Goal: Information Seeking & Learning: Learn about a topic

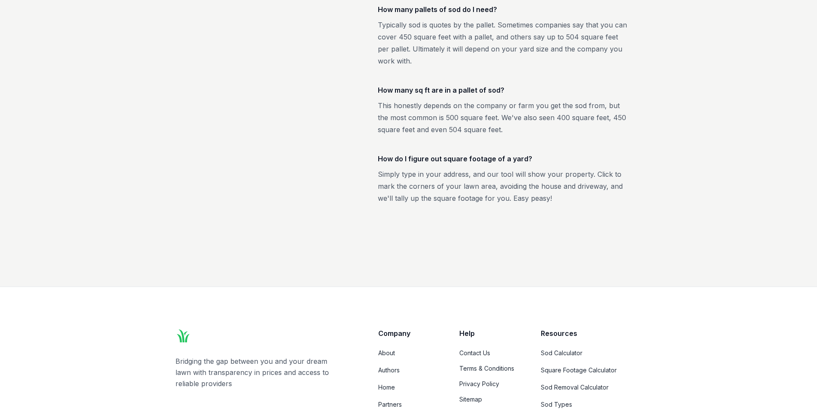
scroll to position [1586, 0]
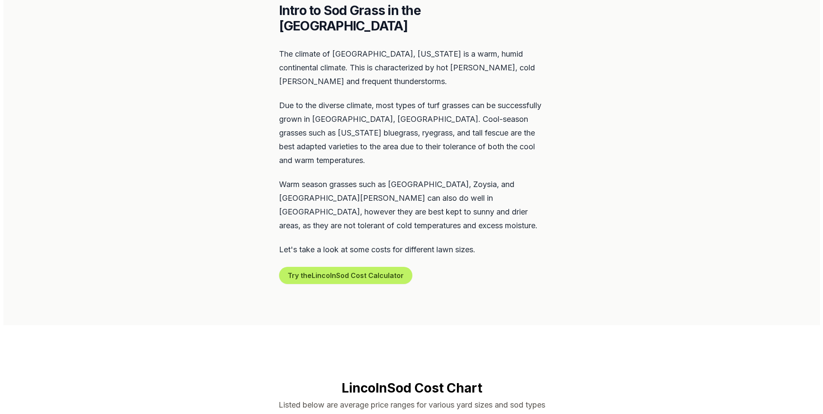
scroll to position [429, 0]
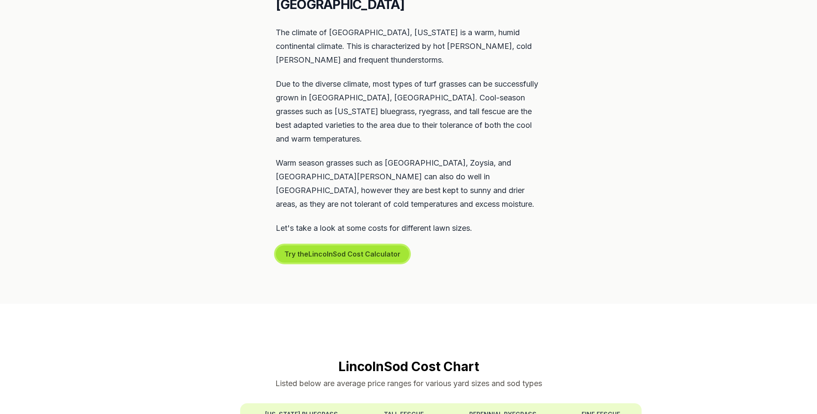
click at [367, 245] on button "Try the Lincoln Sod Cost Calculator" at bounding box center [342, 253] width 133 height 17
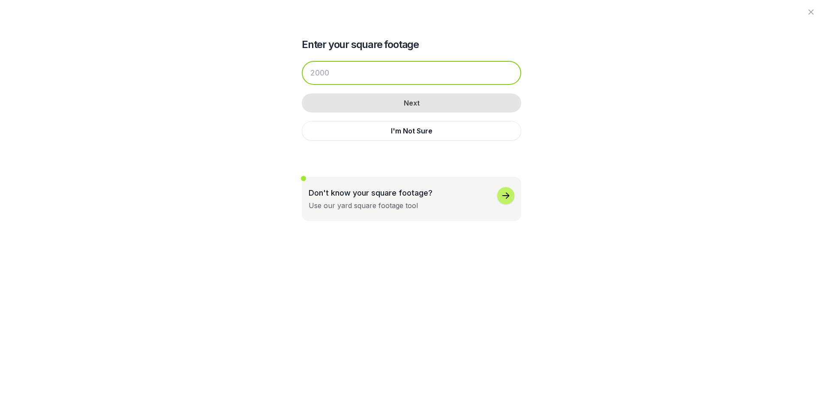
drag, startPoint x: 352, startPoint y: 80, endPoint x: 218, endPoint y: 90, distance: 133.7
click at [218, 90] on div "Enter your square footage Next I'm Not Sure Don't know your square footage? Use…" at bounding box center [411, 110] width 466 height 221
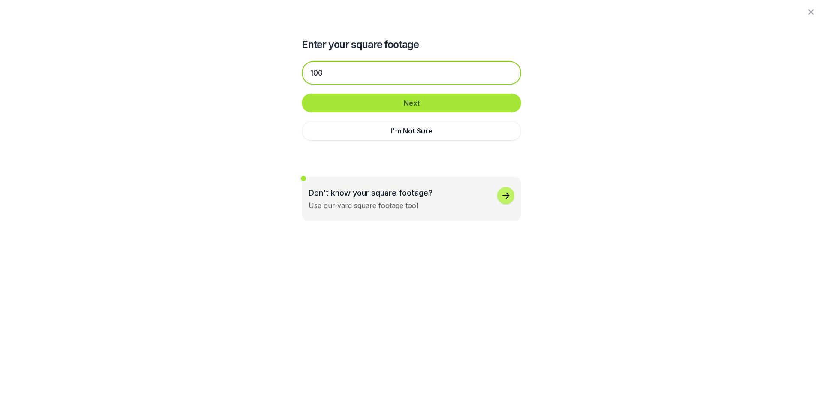
type input "100"
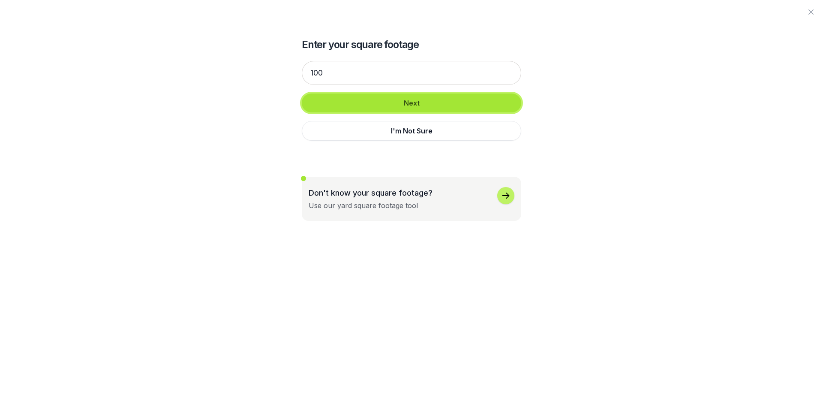
click at [409, 99] on button "Next" at bounding box center [411, 102] width 219 height 19
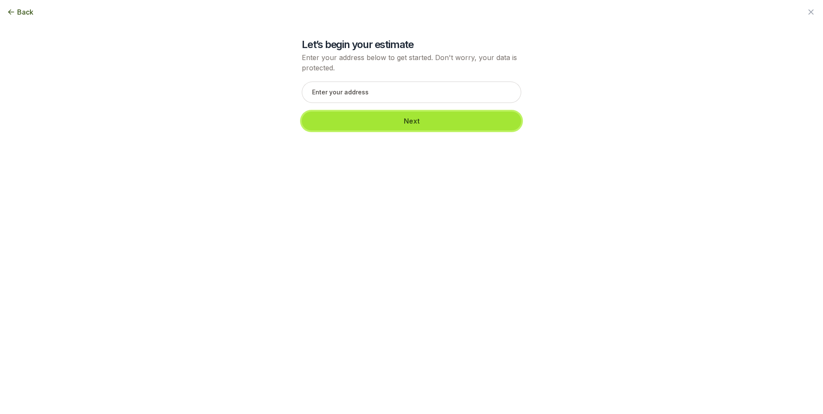
click at [380, 125] on button "Next" at bounding box center [411, 120] width 219 height 19
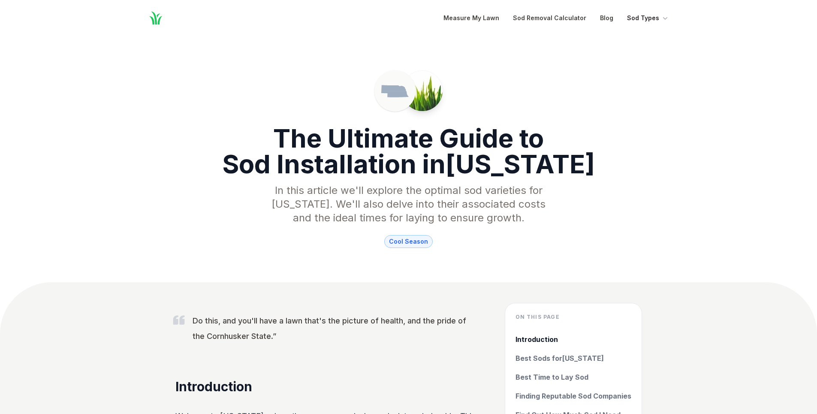
click at [645, 21] on button "Sod Types" at bounding box center [648, 18] width 42 height 10
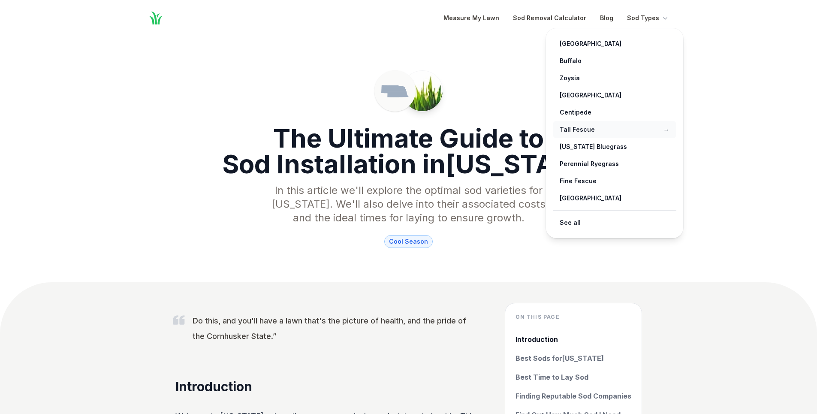
click at [577, 128] on link "Tall Fescue →" at bounding box center [614, 129] width 123 height 17
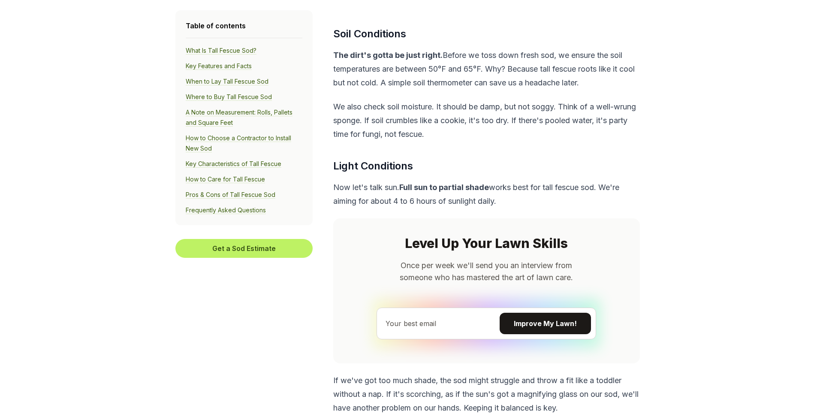
scroll to position [1929, 0]
